Goal: Find specific page/section: Find specific page/section

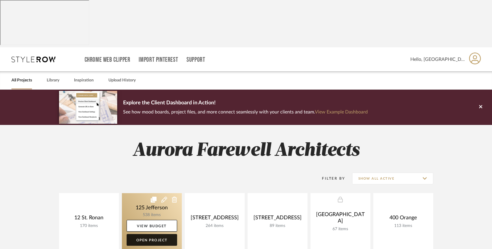
click at [155, 234] on link "Open Project" at bounding box center [152, 240] width 51 height 12
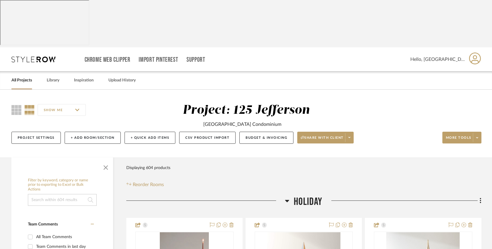
click at [290, 195] on h3 "Holiday" at bounding box center [303, 201] width 37 height 13
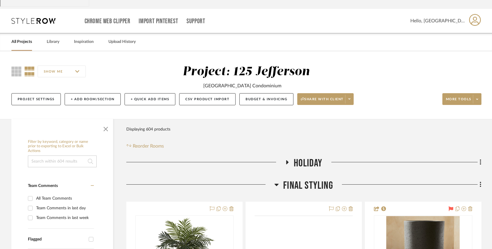
scroll to position [88, 0]
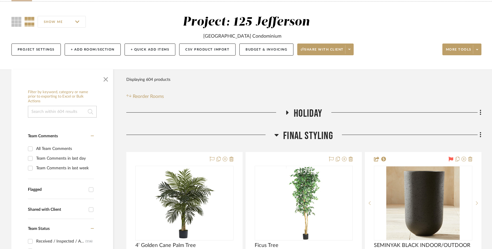
click at [273, 130] on div at bounding box center [200, 137] width 148 height 15
click at [276, 134] on icon at bounding box center [277, 135] width 4 height 2
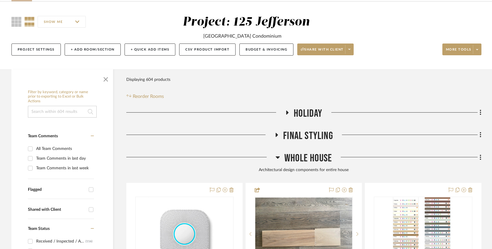
click at [278, 156] on icon at bounding box center [278, 157] width 4 height 2
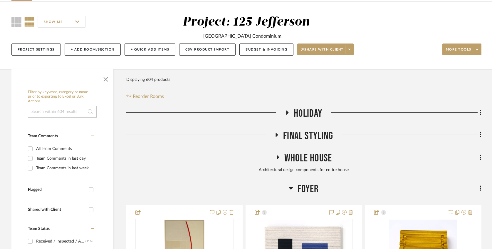
click at [290, 184] on icon at bounding box center [291, 187] width 4 height 7
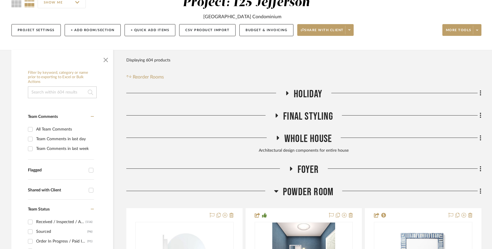
scroll to position [117, 0]
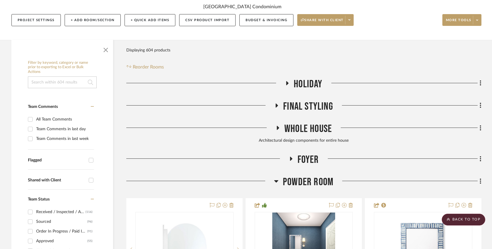
click at [276, 180] on icon at bounding box center [276, 181] width 4 height 2
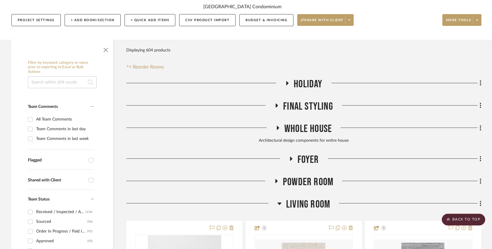
click at [279, 200] on icon at bounding box center [279, 203] width 4 height 7
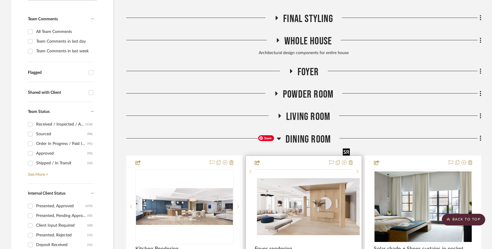
scroll to position [206, 0]
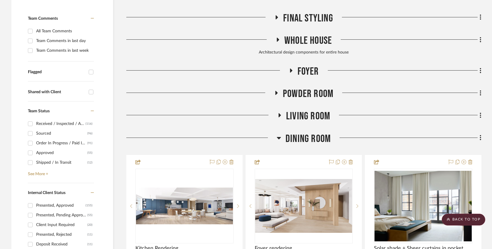
click at [278, 137] on icon at bounding box center [279, 138] width 4 height 2
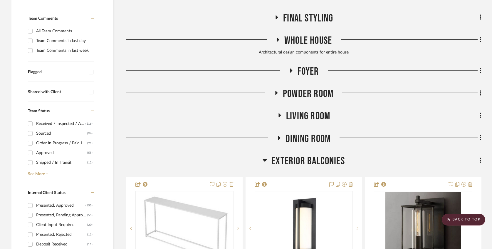
click at [267, 159] on icon at bounding box center [265, 160] width 4 height 2
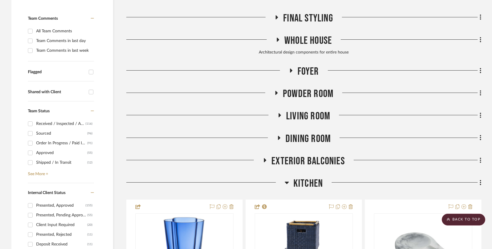
scroll to position [235, 0]
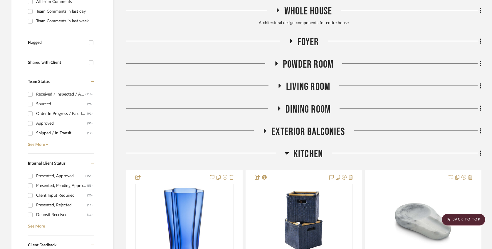
click at [287, 152] on icon at bounding box center [287, 153] width 4 height 2
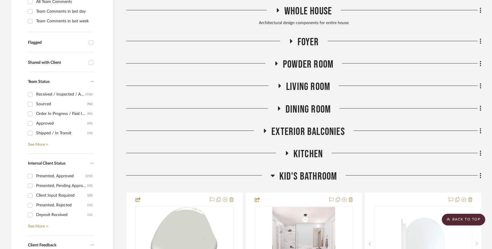
click at [271, 174] on icon at bounding box center [273, 175] width 4 height 2
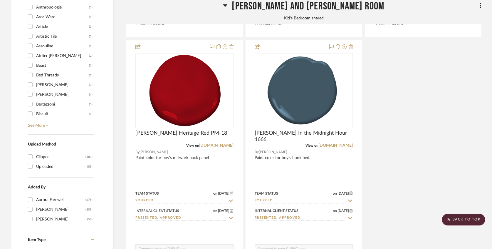
scroll to position [1057, 0]
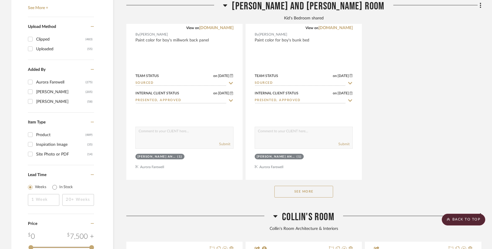
click at [296, 186] on button "See More" at bounding box center [303, 192] width 59 height 12
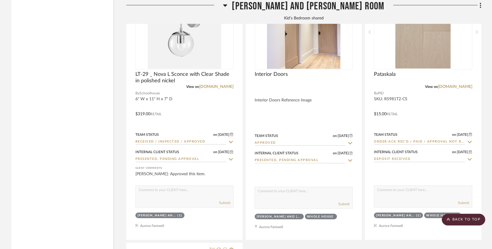
scroll to position [2908, 0]
